Goal: Task Accomplishment & Management: Manage account settings

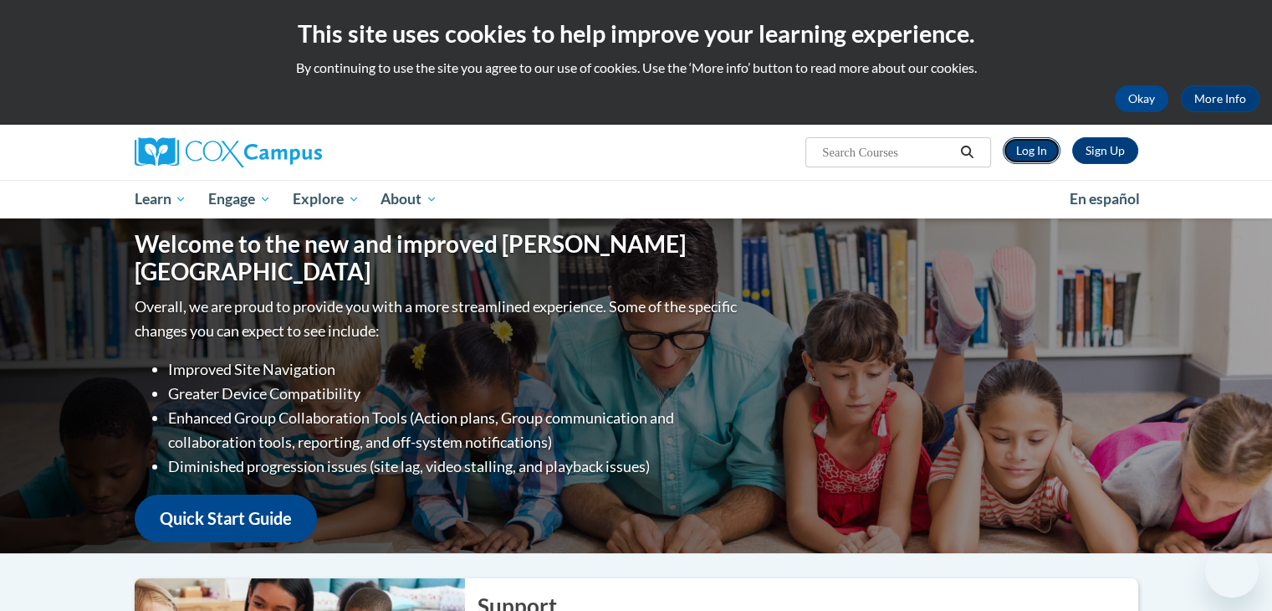
drag, startPoint x: 0, startPoint y: 0, endPoint x: 1014, endPoint y: 156, distance: 1026.0
click at [1014, 156] on link "Log In" at bounding box center [1032, 150] width 58 height 27
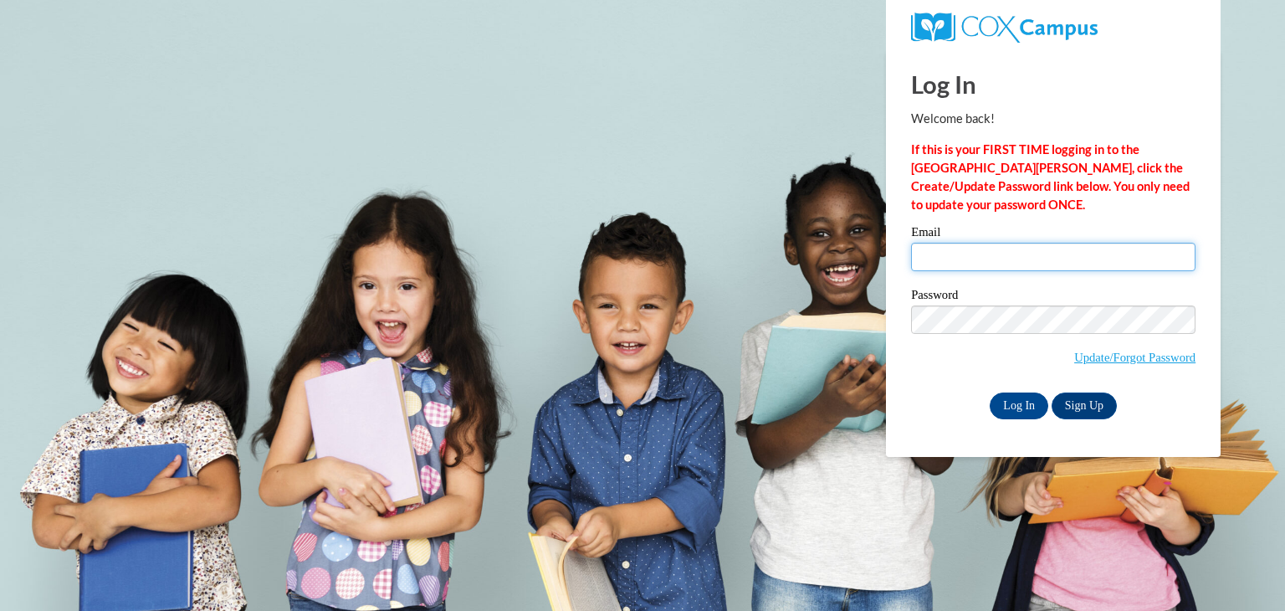
drag, startPoint x: 0, startPoint y: 0, endPoint x: 956, endPoint y: 254, distance: 989.5
click at [956, 254] on input "Email" at bounding box center [1053, 257] width 284 height 28
type input "suliatomotayo2@gmail.com"
click at [1020, 407] on input "Log In" at bounding box center [1019, 405] width 59 height 27
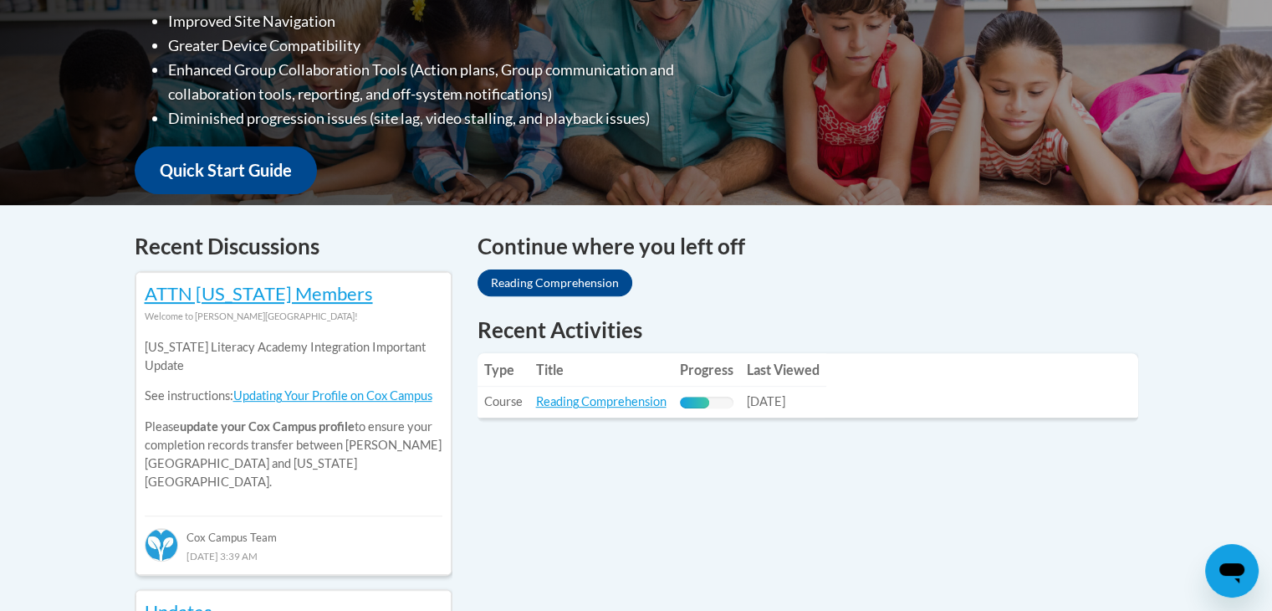
scroll to position [508, 0]
